Goal: Information Seeking & Learning: Learn about a topic

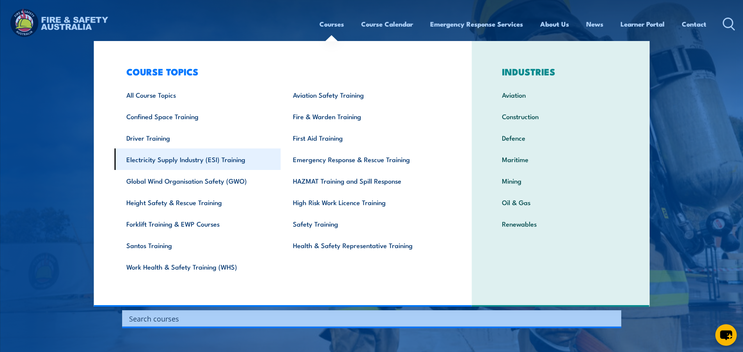
click at [166, 158] on link "Electricity Supply Industry (ESI) Training" at bounding box center [197, 158] width 167 height 21
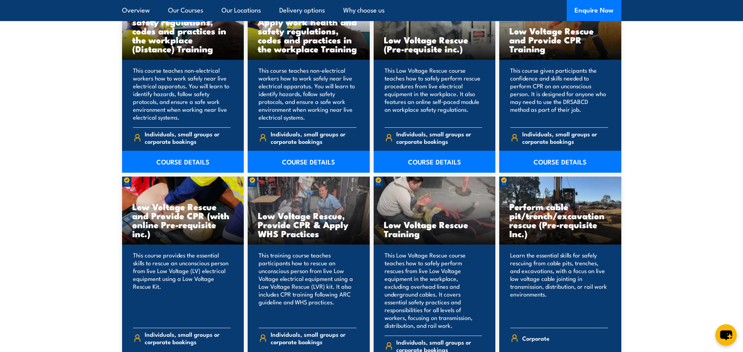
scroll to position [546, 0]
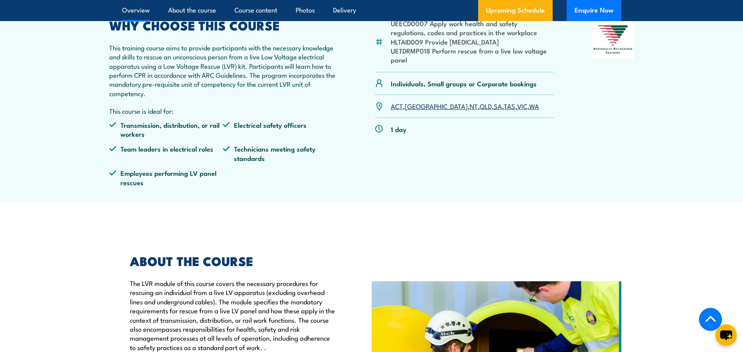
scroll to position [273, 0]
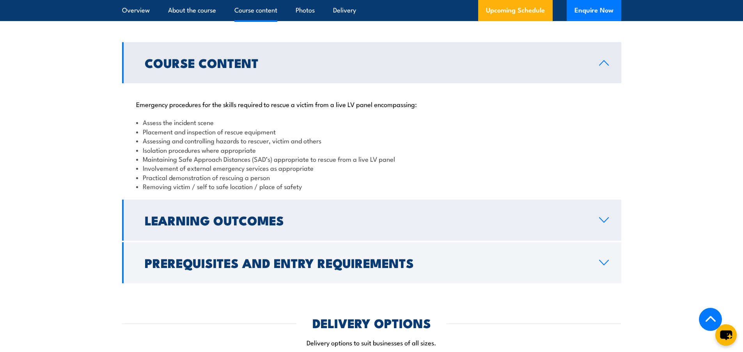
scroll to position [781, 0]
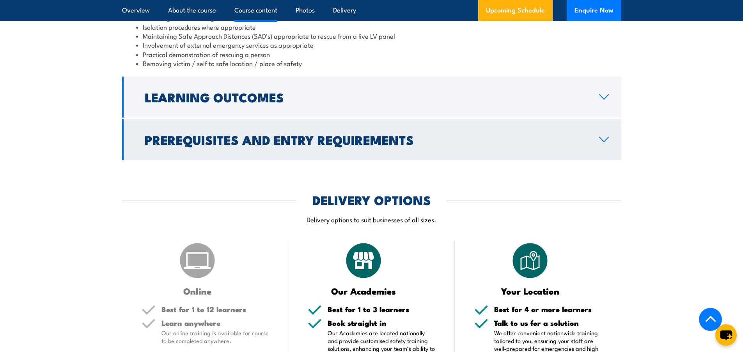
click at [603, 139] on icon at bounding box center [604, 139] width 11 height 6
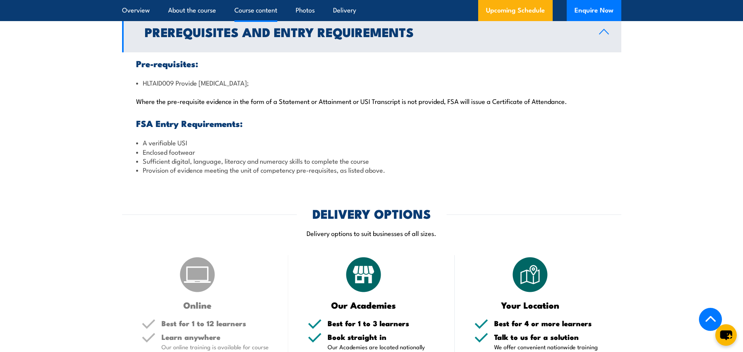
scroll to position [759, 0]
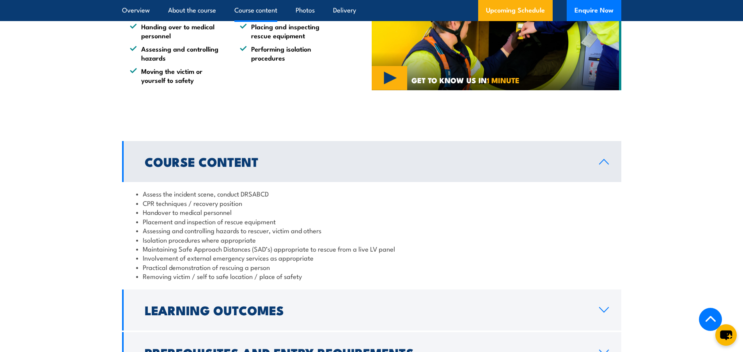
scroll to position [781, 0]
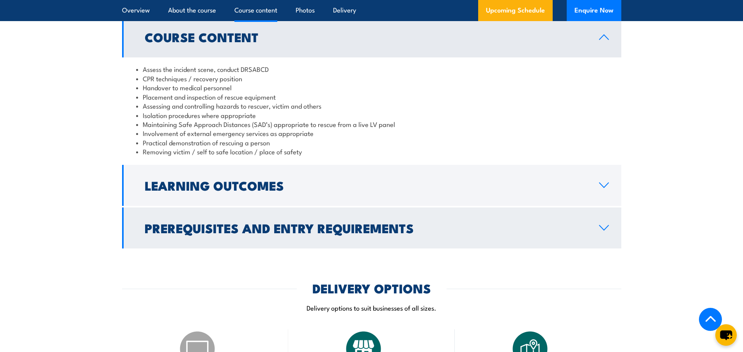
click at [608, 222] on link "Prerequisites and Entry Requirements" at bounding box center [372, 227] width 500 height 41
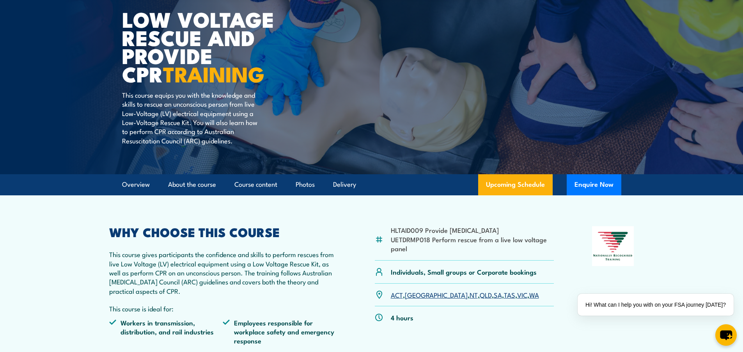
scroll to position [0, 0]
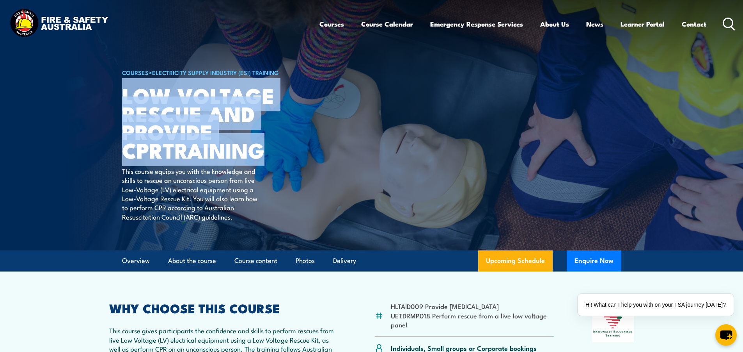
drag, startPoint x: 123, startPoint y: 94, endPoint x: 234, endPoint y: 153, distance: 125.5
click at [234, 153] on h1 "Low Voltage Rescue and Provide CPR TRAINING" at bounding box center [218, 122] width 193 height 73
copy h1 "Low Voltage Rescue and Provide CPR TRAINING"
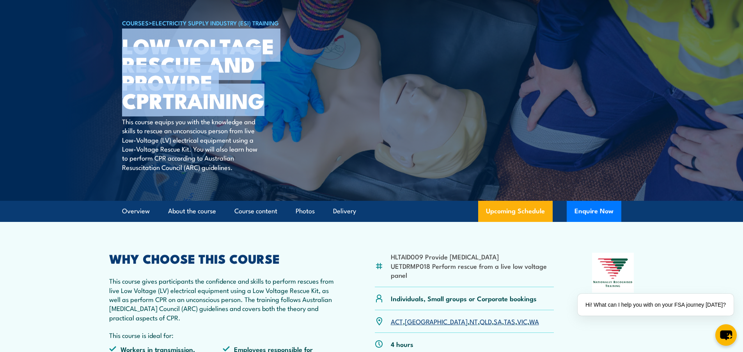
scroll to position [117, 0]
